Goal: Transaction & Acquisition: Obtain resource

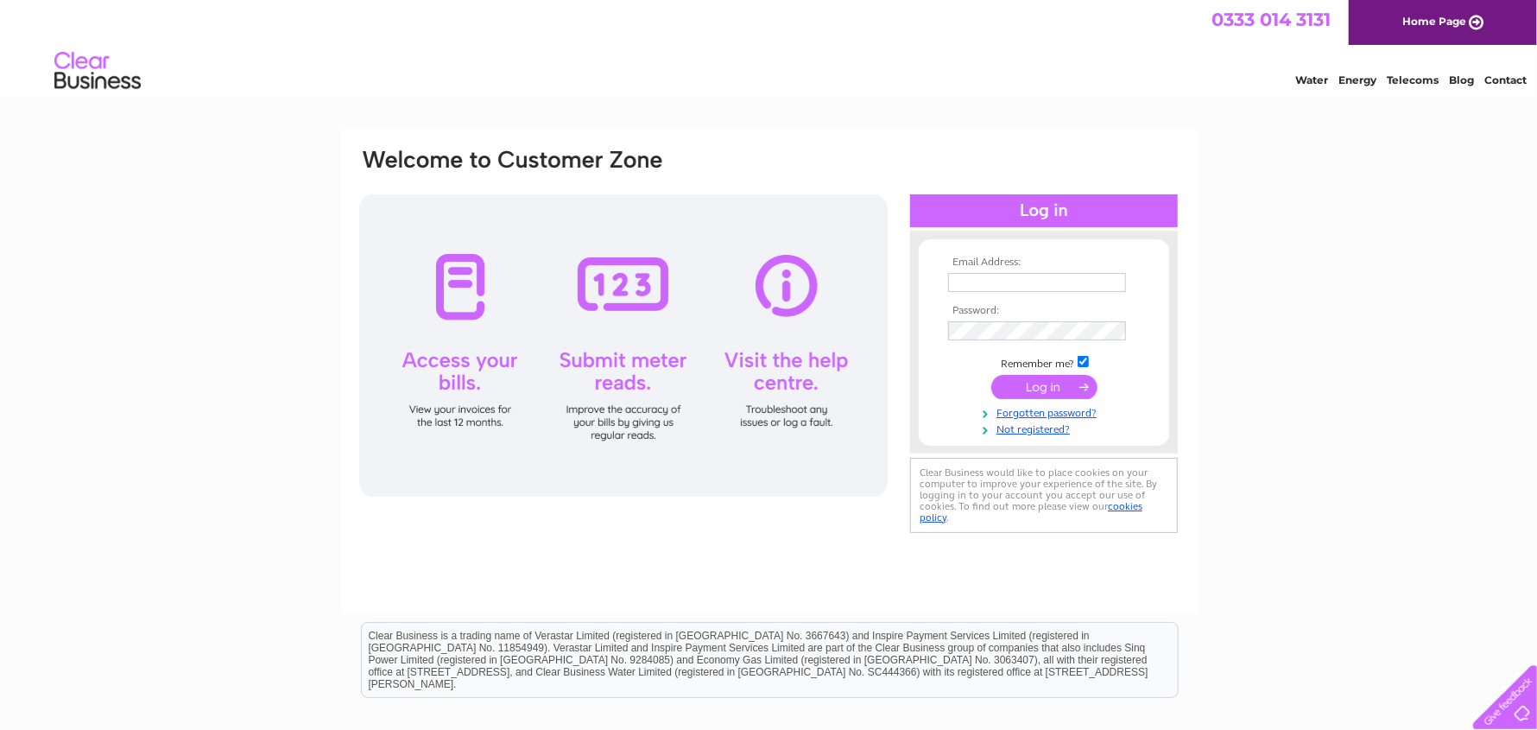
type input "fiona@kenged.co.uk"
click at [1059, 387] on input "submit" at bounding box center [1044, 387] width 106 height 24
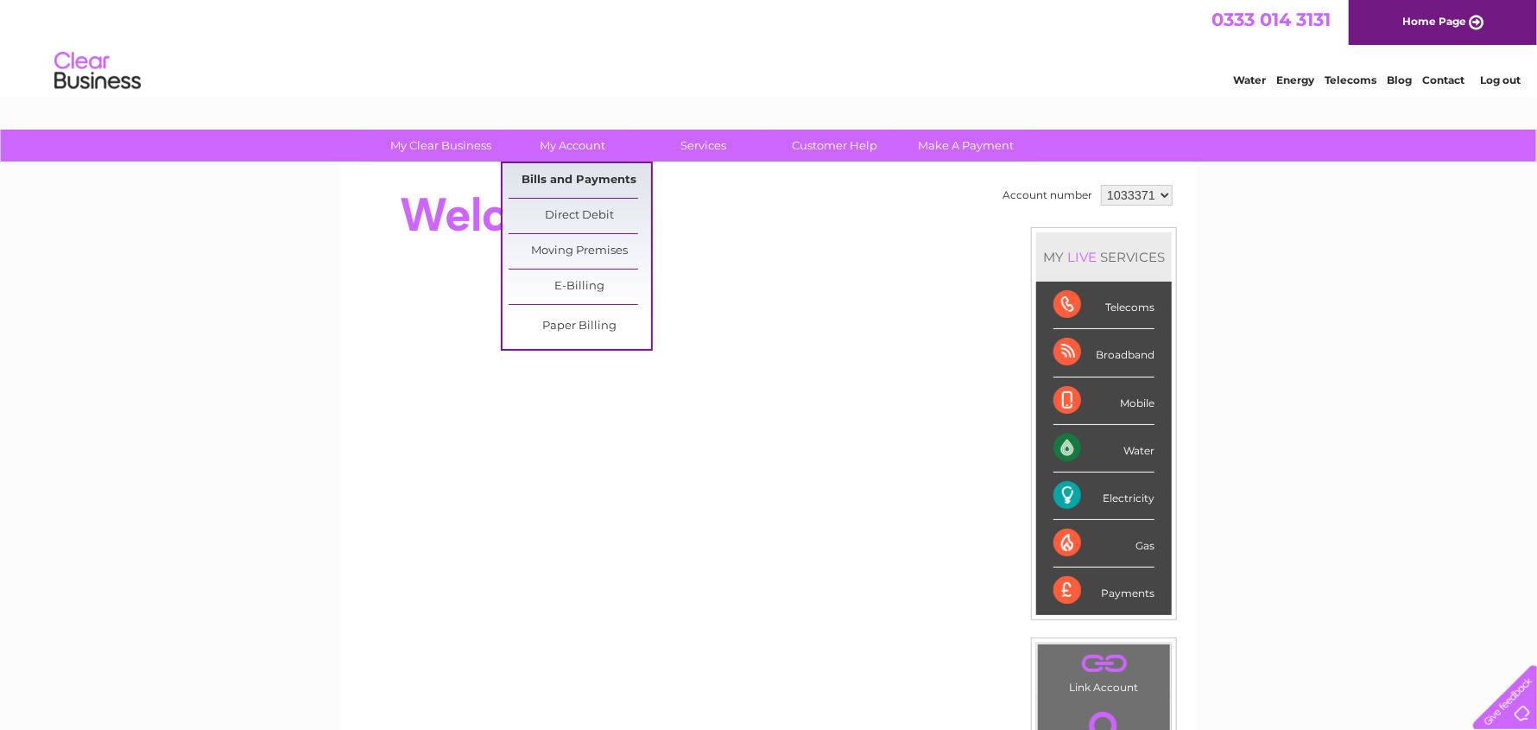
click at [582, 178] on link "Bills and Payments" at bounding box center [580, 180] width 142 height 35
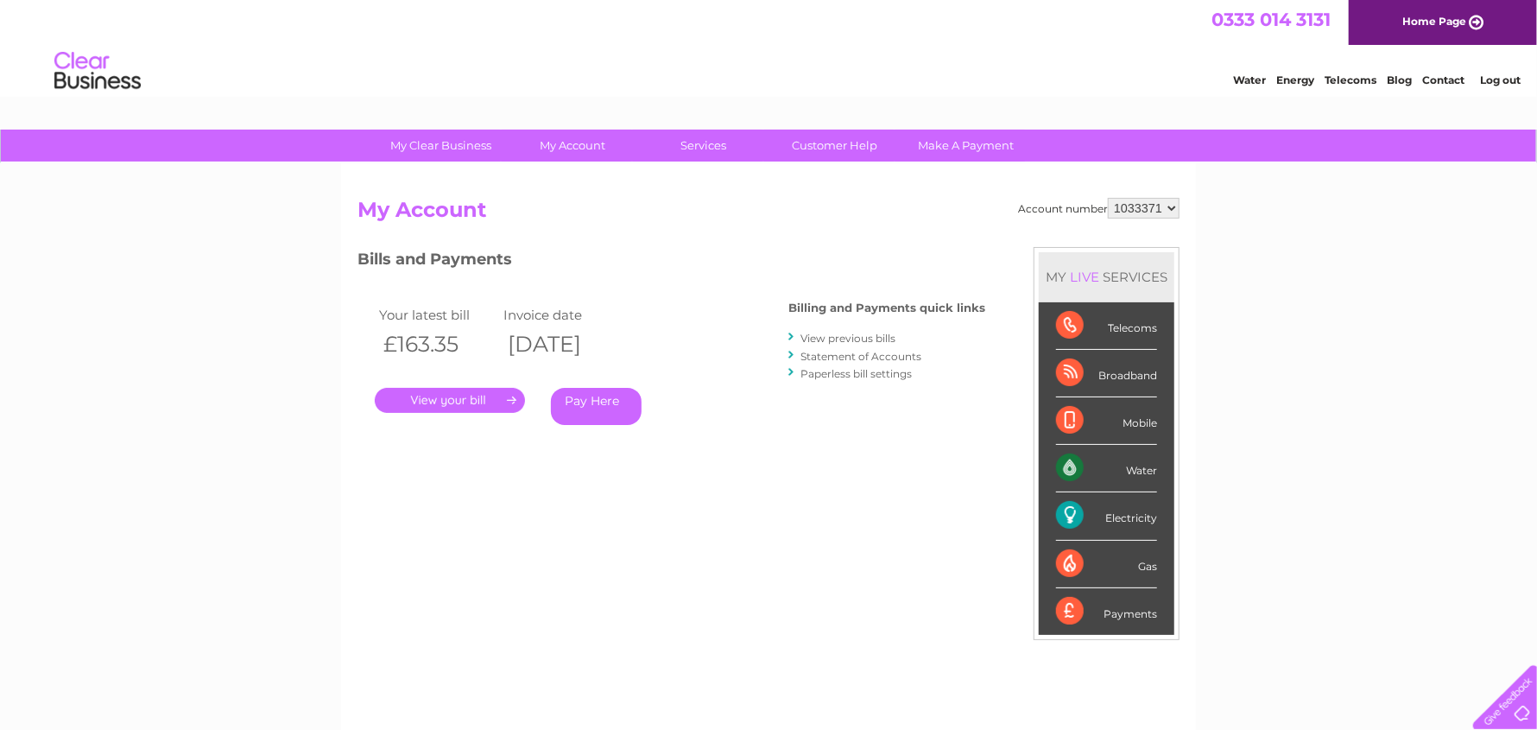
click at [450, 405] on link "." at bounding box center [450, 400] width 150 height 25
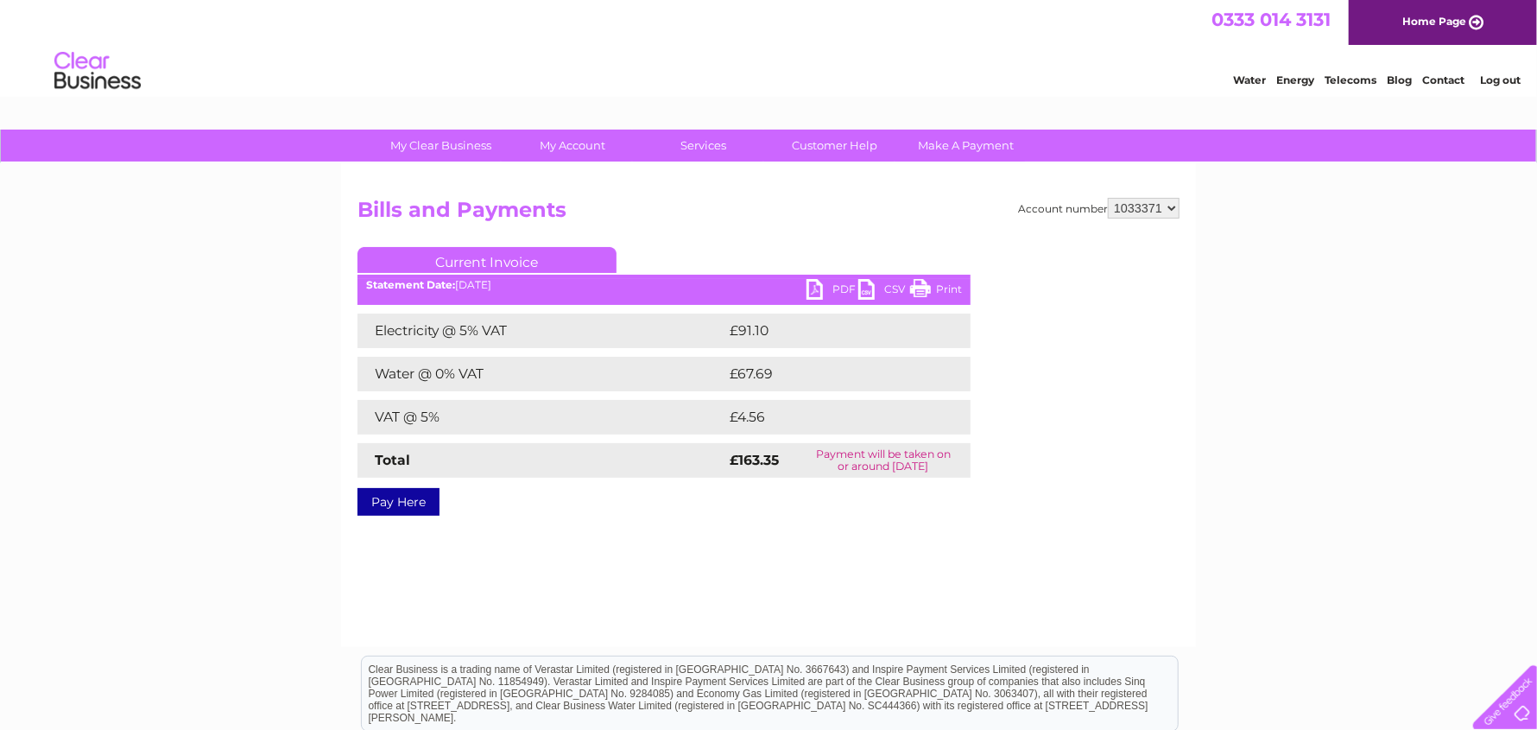
click at [813, 292] on link "PDF" at bounding box center [832, 291] width 52 height 25
click at [1493, 78] on link "Log out" at bounding box center [1500, 79] width 41 height 13
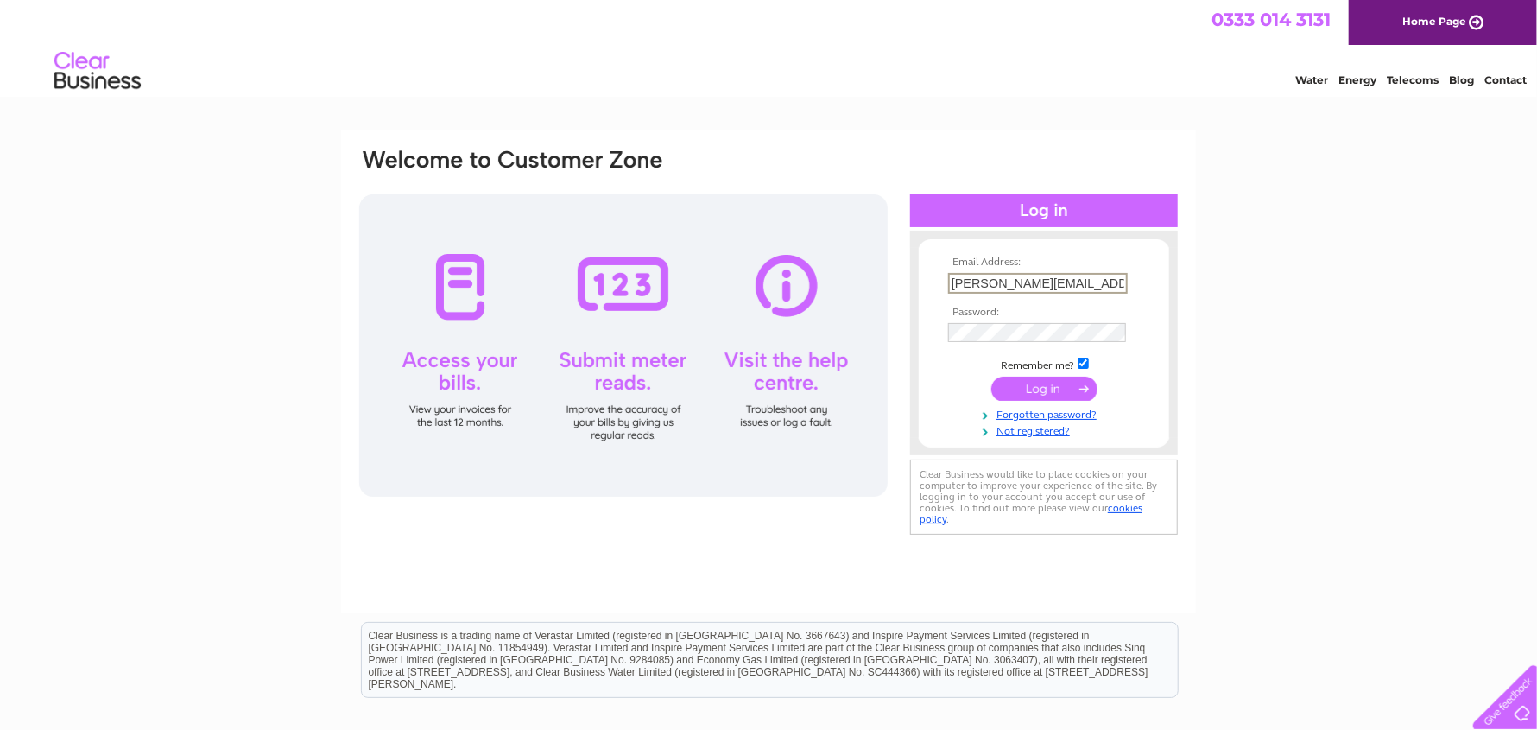
drag, startPoint x: 1073, startPoint y: 282, endPoint x: 893, endPoint y: 282, distance: 180.5
click at [1449, 86] on div "Email Address: fiona@kenged.co.uk Password:" at bounding box center [1461, 77] width 25 height 17
type input "elsa.ingram@rslndt.com"
click at [1043, 389] on input "submit" at bounding box center [1044, 387] width 106 height 24
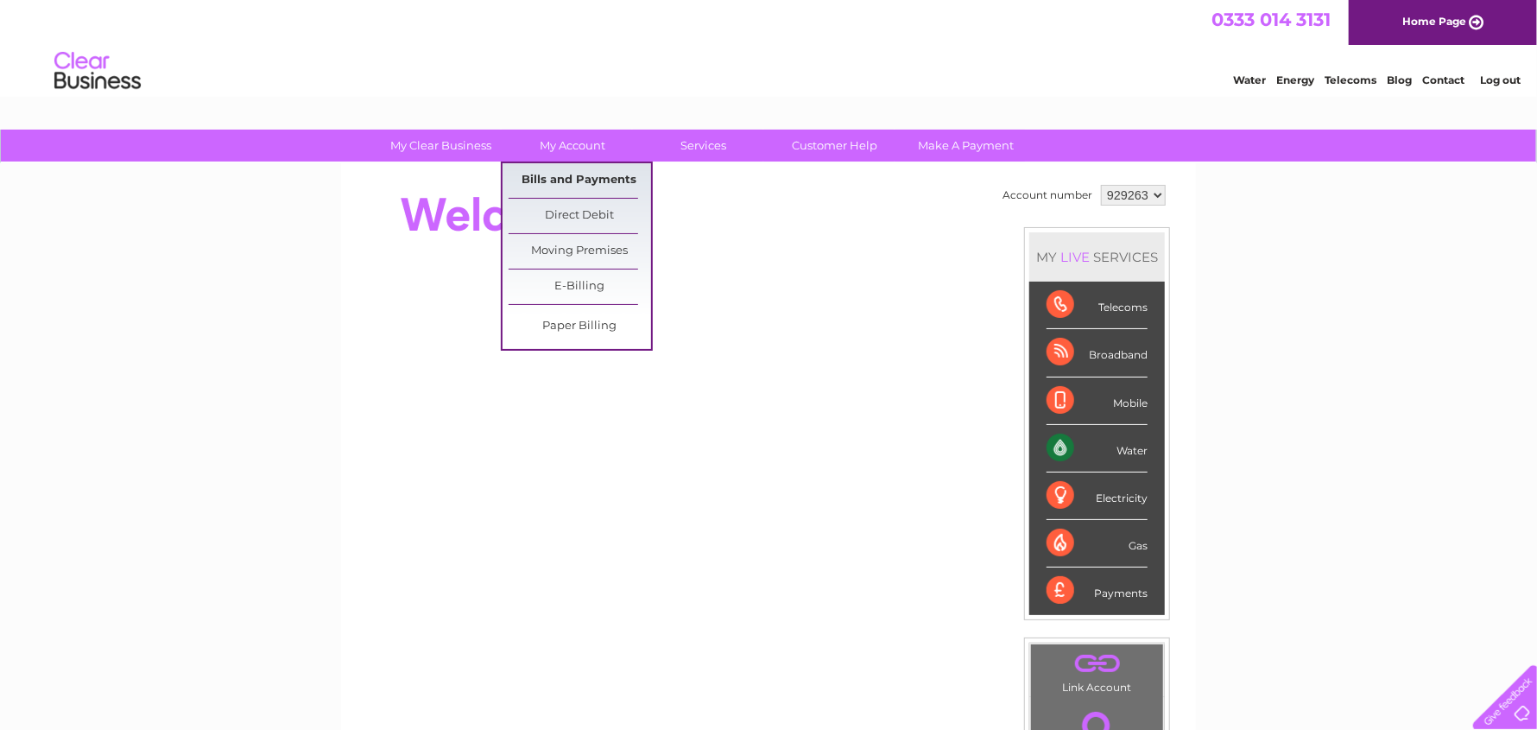
click at [560, 180] on link "Bills and Payments" at bounding box center [580, 180] width 142 height 35
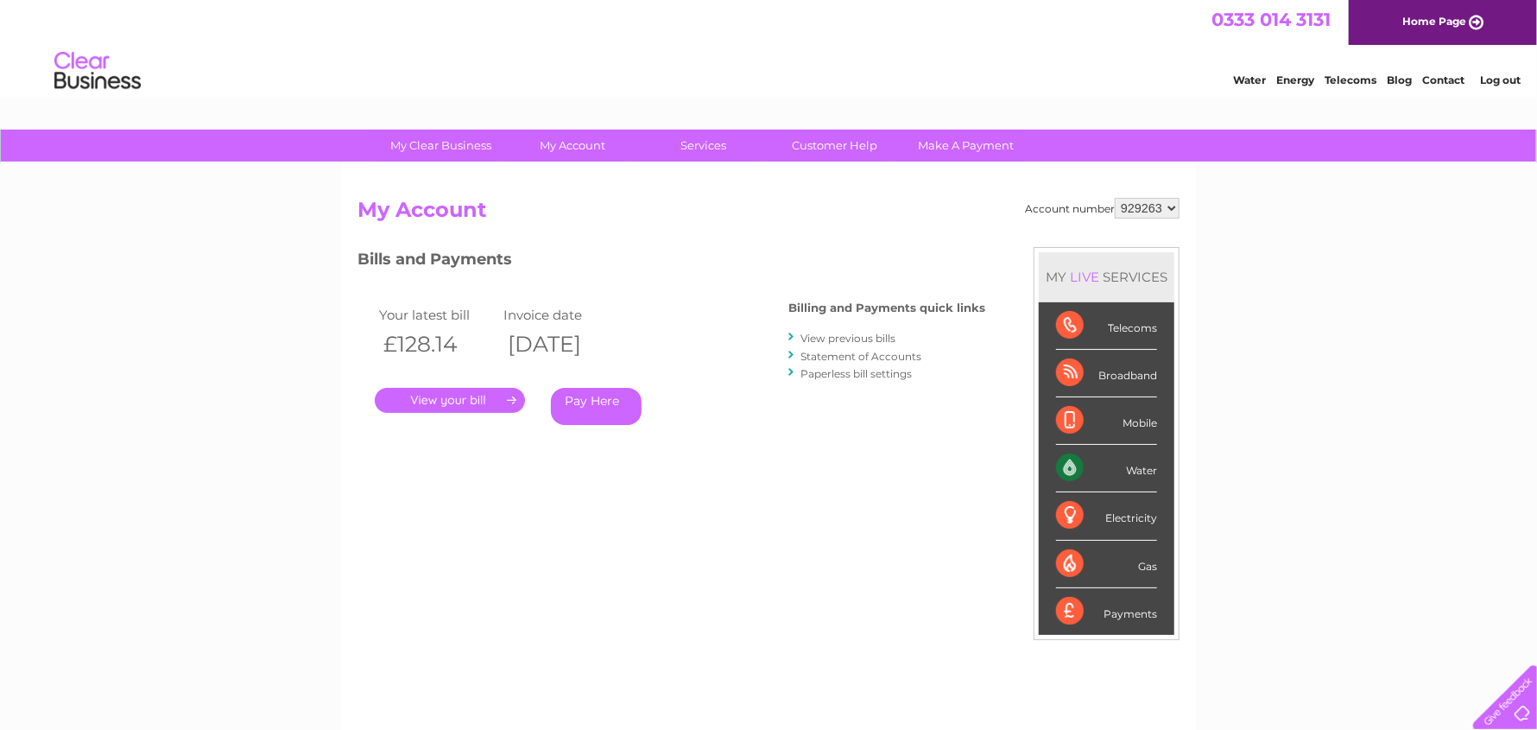
click at [447, 399] on link "." at bounding box center [450, 400] width 150 height 25
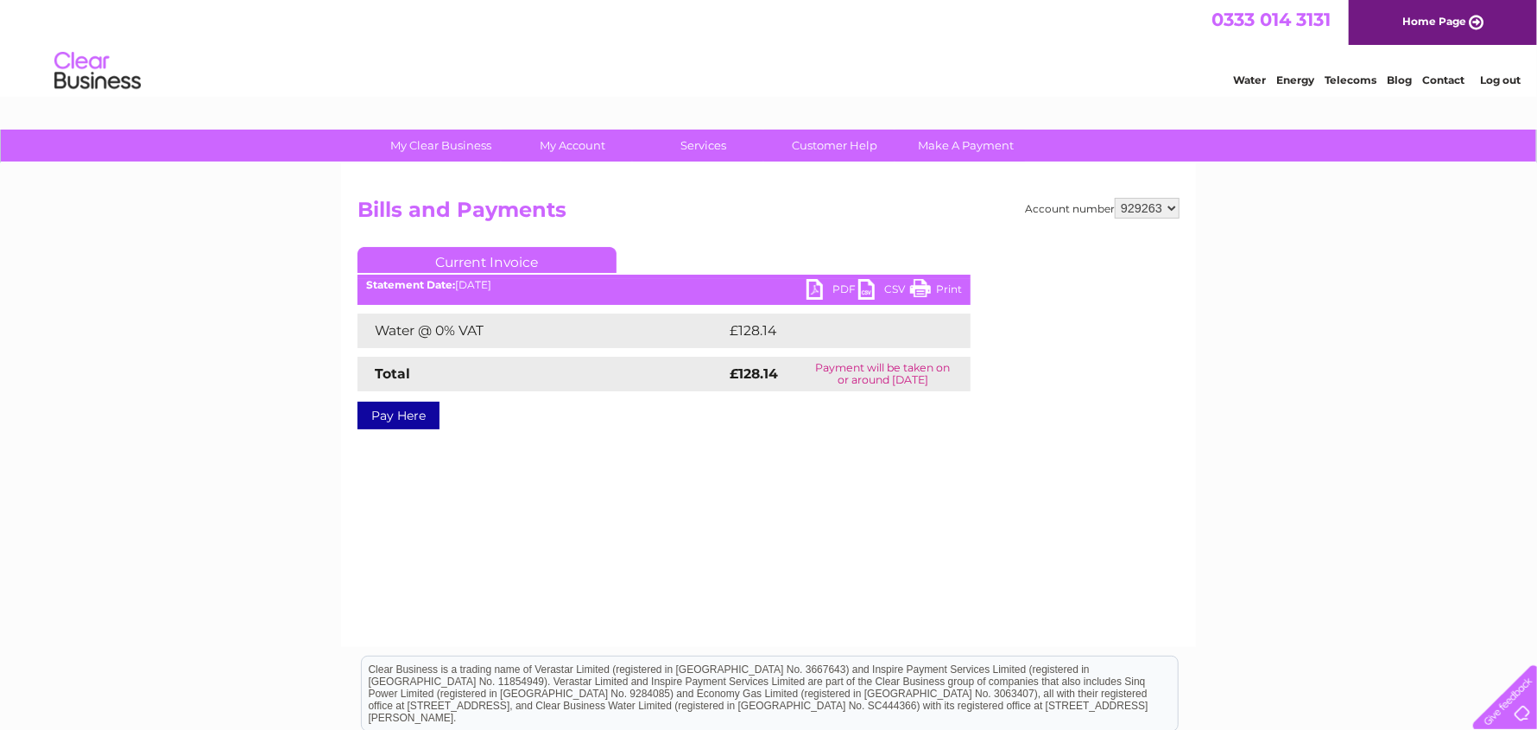
click at [811, 281] on link "PDF" at bounding box center [832, 291] width 52 height 25
